Goal: Information Seeking & Learning: Find specific page/section

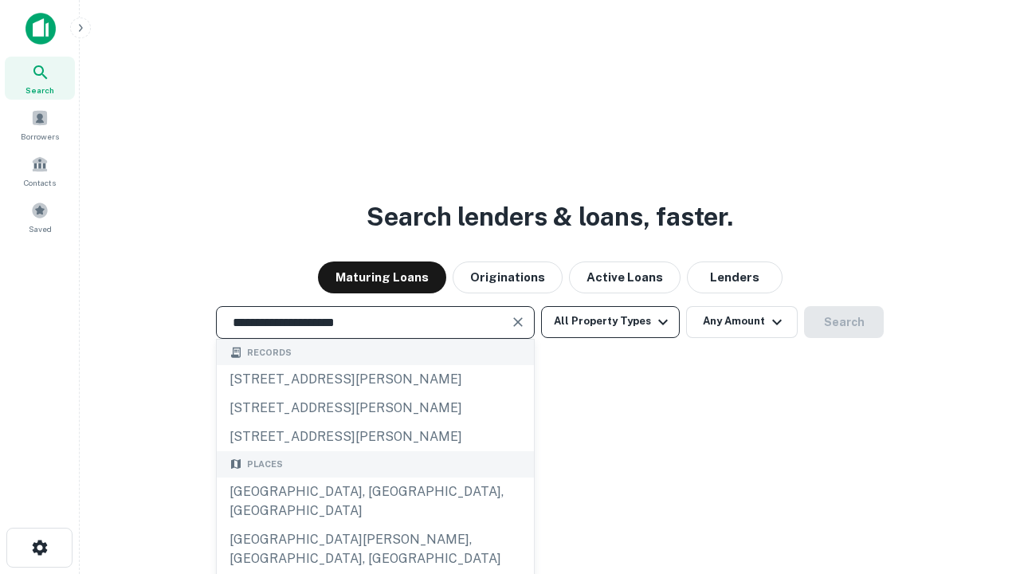
click at [375, 525] on div "[GEOGRAPHIC_DATA], [GEOGRAPHIC_DATA], [GEOGRAPHIC_DATA]" at bounding box center [375, 501] width 317 height 48
click at [611, 321] on button "All Property Types" at bounding box center [610, 322] width 139 height 32
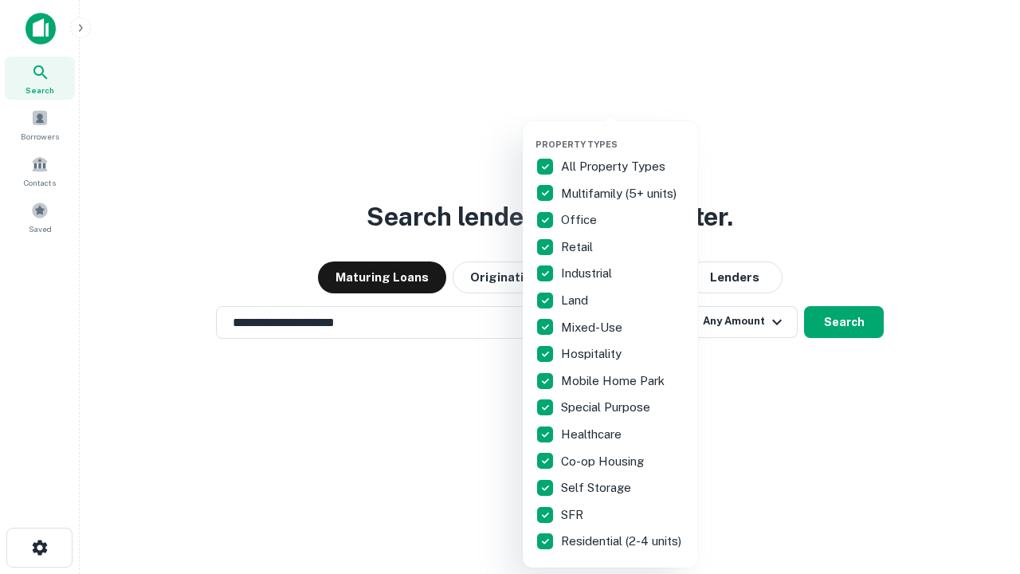
type input "**********"
click at [623, 134] on button "button" at bounding box center [623, 134] width 175 height 1
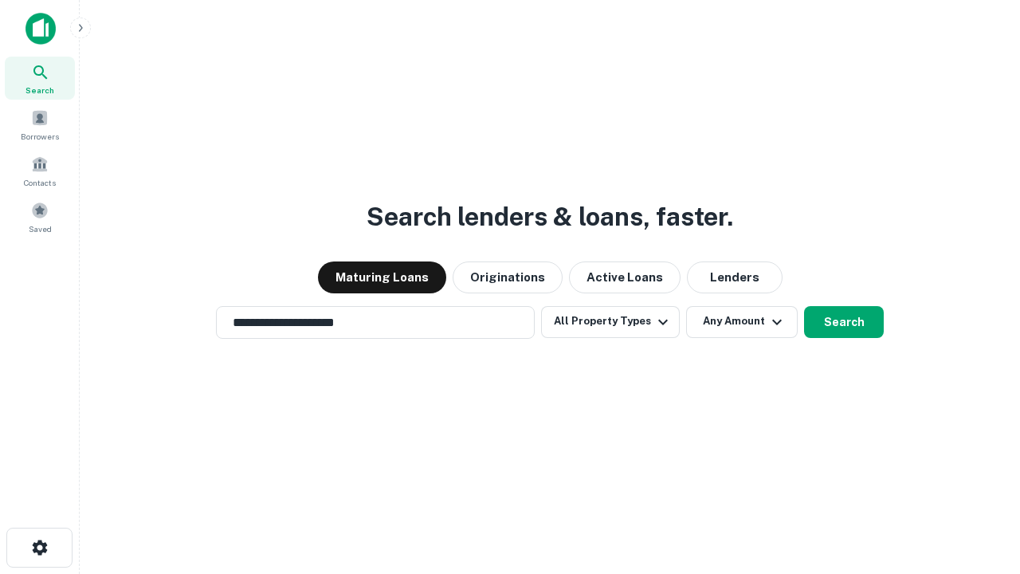
scroll to position [25, 0]
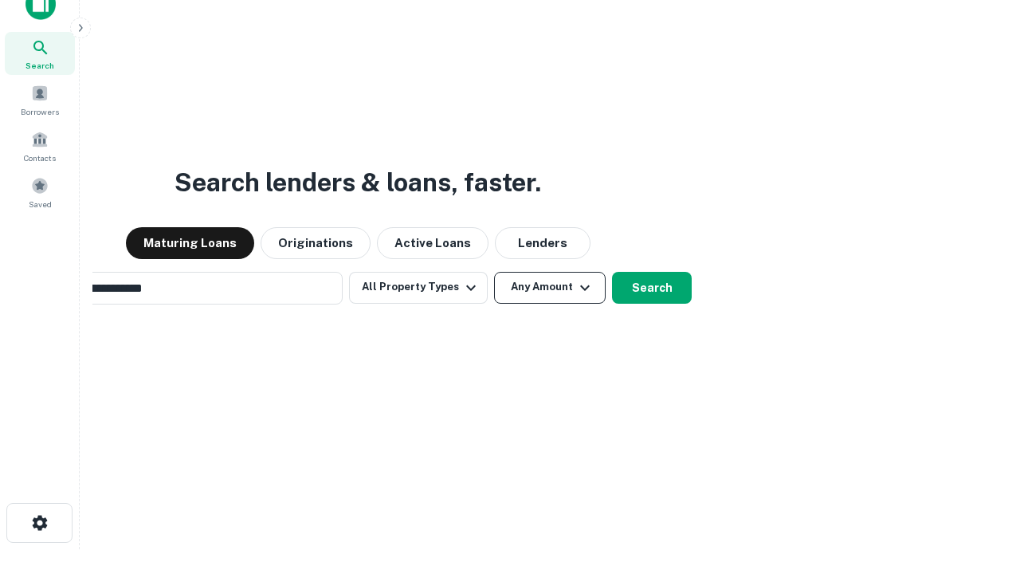
click at [494, 272] on button "Any Amount" at bounding box center [550, 288] width 112 height 32
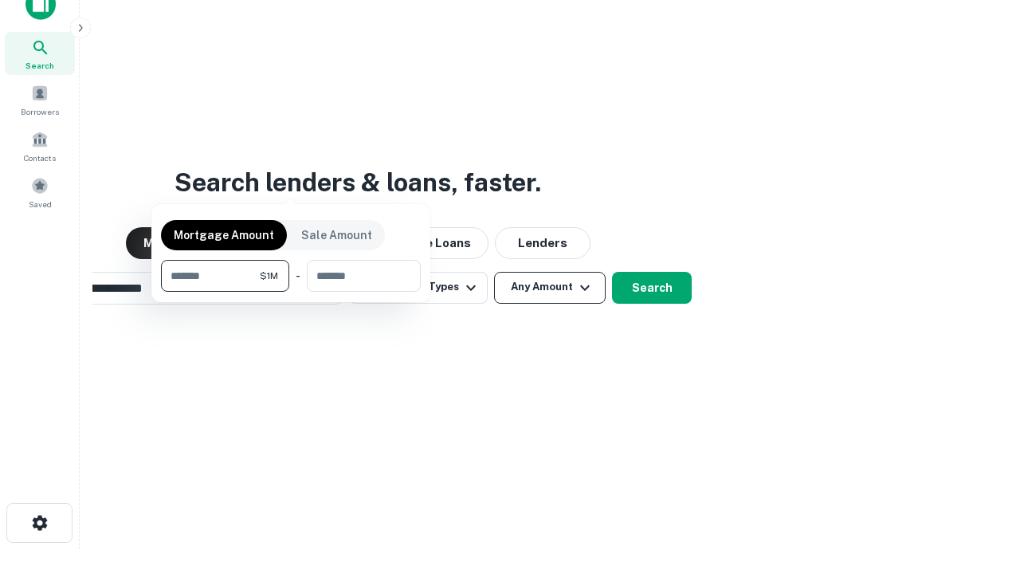
scroll to position [26, 0]
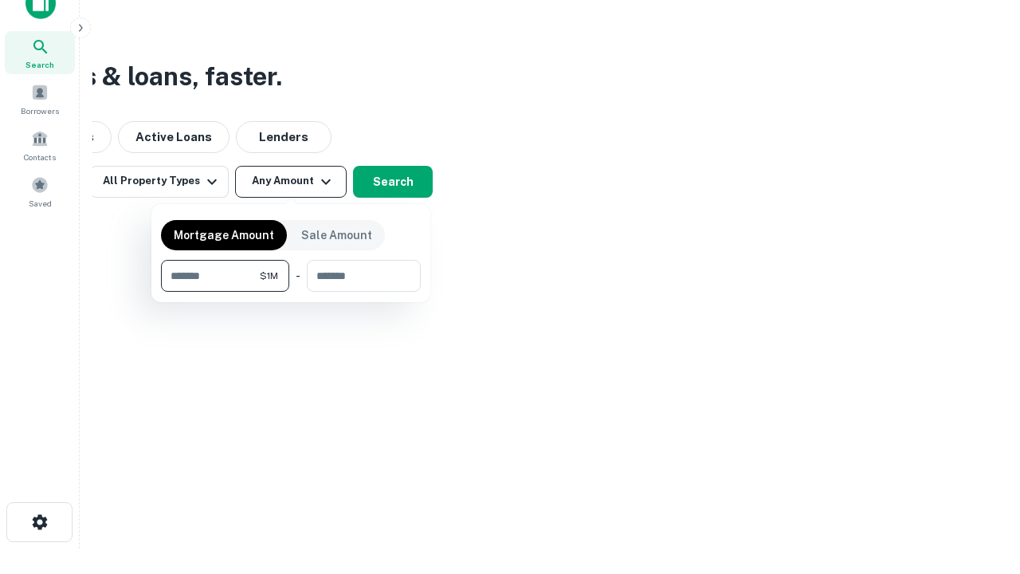
type input "*******"
click at [291, 292] on button "button" at bounding box center [291, 292] width 260 height 1
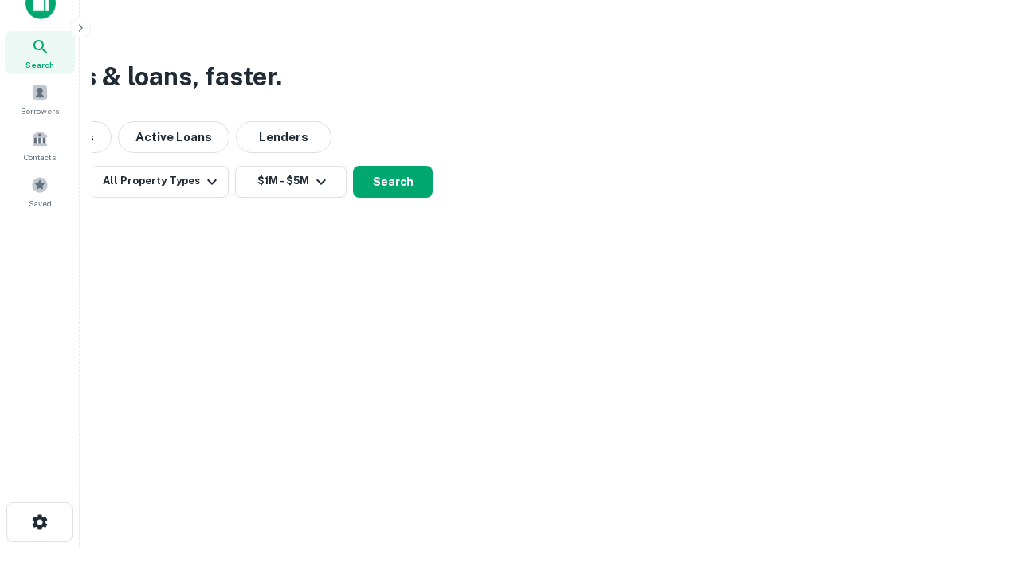
scroll to position [25, 0]
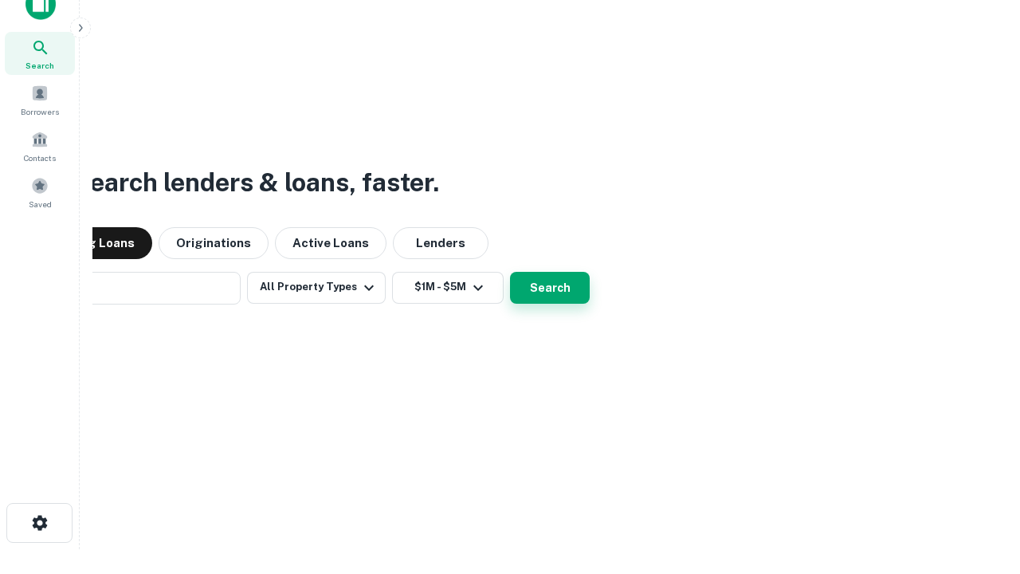
click at [510, 272] on button "Search" at bounding box center [550, 288] width 80 height 32
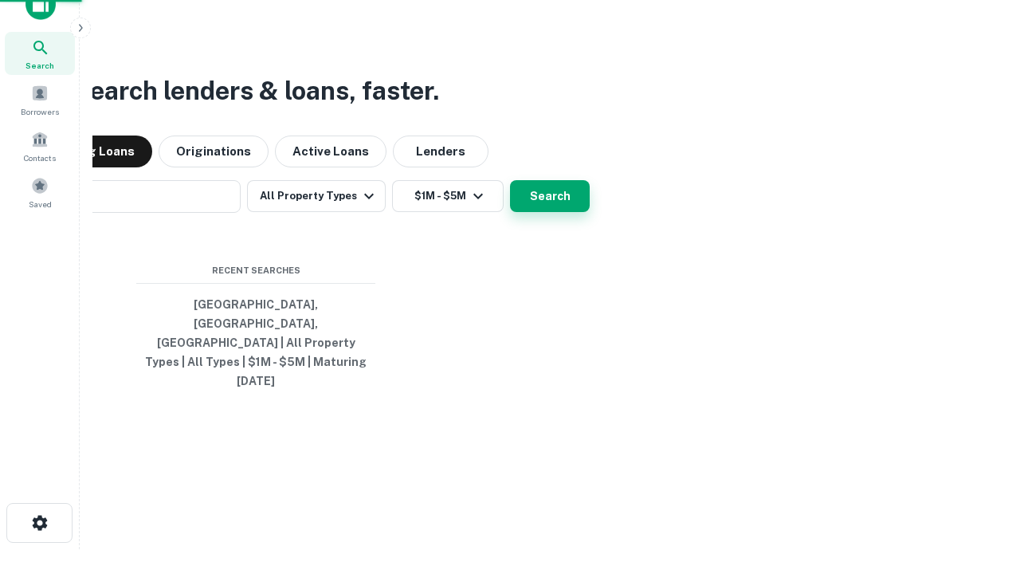
scroll to position [26, 0]
